Goal: Task Accomplishment & Management: Use online tool/utility

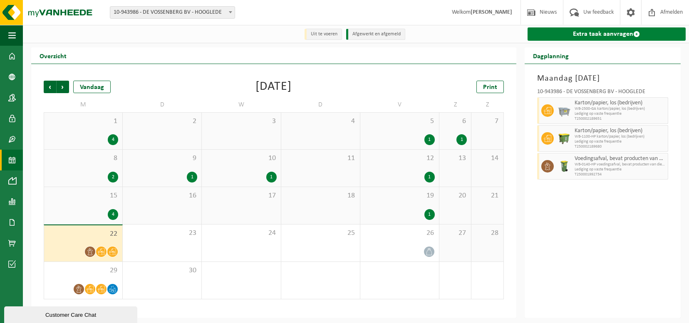
click at [596, 35] on link "Extra taak aanvragen" at bounding box center [606, 33] width 158 height 13
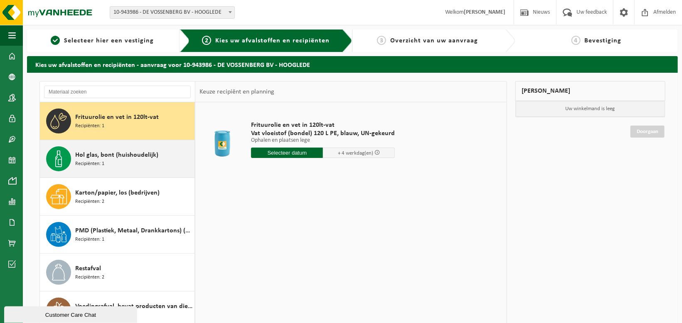
click at [106, 158] on span "Hol glas, bont (huishoudelijk)" at bounding box center [116, 155] width 83 height 10
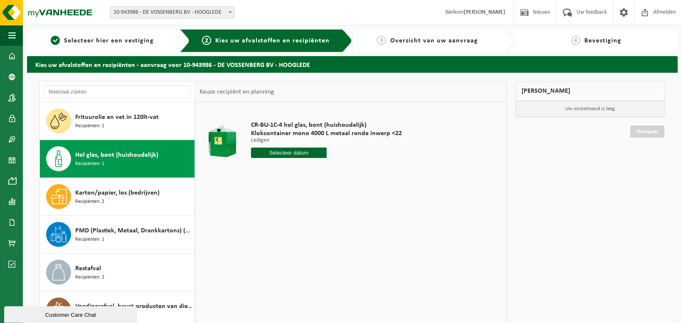
click at [274, 157] on input "text" at bounding box center [289, 153] width 76 height 10
click at [275, 238] on div "23" at bounding box center [274, 239] width 15 height 13
type input "Van 2025-09-23"
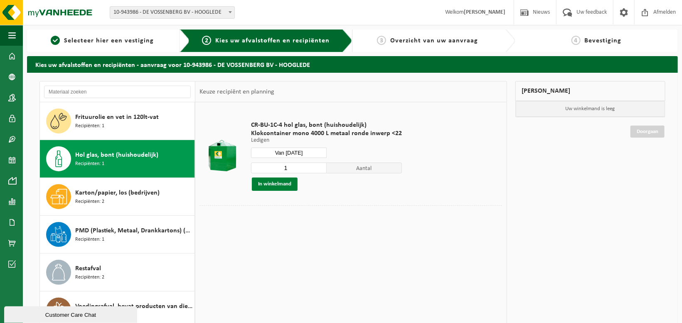
click at [280, 189] on button "In winkelmand" at bounding box center [275, 184] width 46 height 13
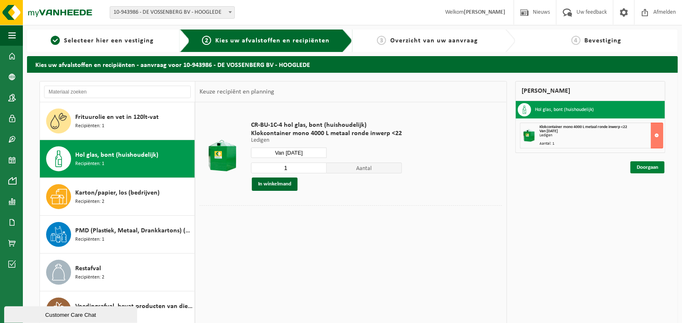
click at [636, 168] on link "Doorgaan" at bounding box center [648, 167] width 34 height 12
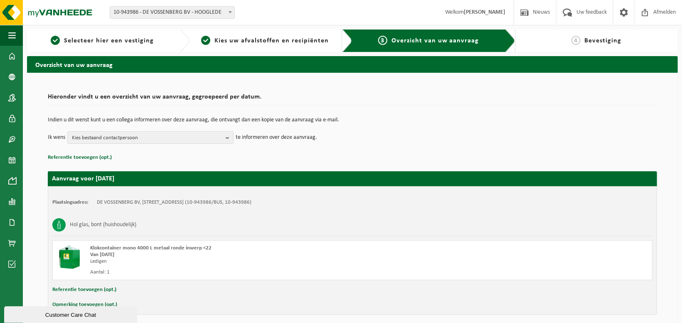
scroll to position [33, 0]
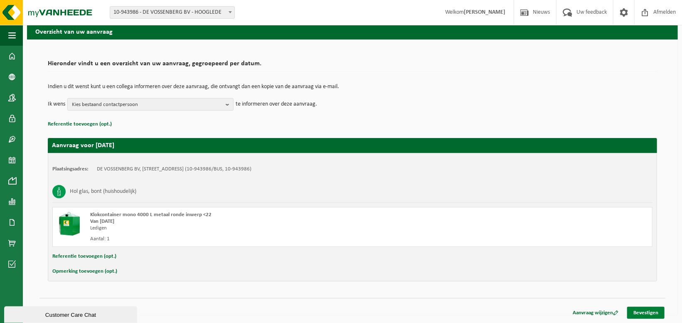
click at [652, 311] on link "Bevestigen" at bounding box center [646, 313] width 37 height 12
